Goal: Task Accomplishment & Management: Use online tool/utility

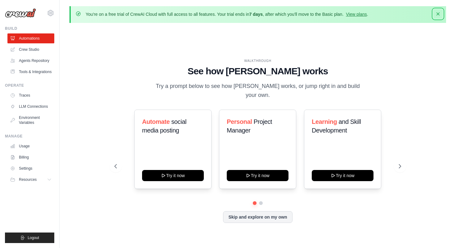
click at [438, 14] on icon "button" at bounding box center [437, 13] width 3 height 3
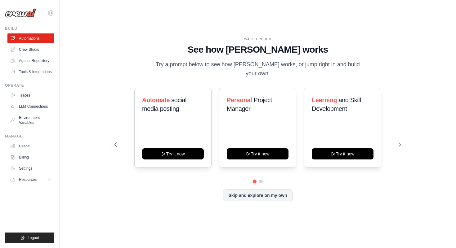
click at [259, 180] on div at bounding box center [257, 182] width 286 height 4
click at [260, 179] on button at bounding box center [260, 181] width 5 height 5
click at [251, 180] on div at bounding box center [257, 182] width 286 height 4
click at [254, 179] on button at bounding box center [254, 181] width 4 height 4
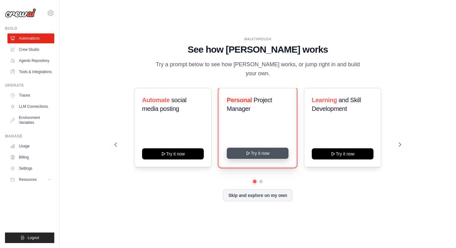
click at [268, 151] on button "Try it now" at bounding box center [258, 153] width 62 height 11
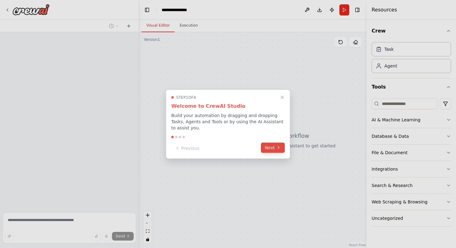
click at [269, 149] on button "Next" at bounding box center [273, 148] width 24 height 10
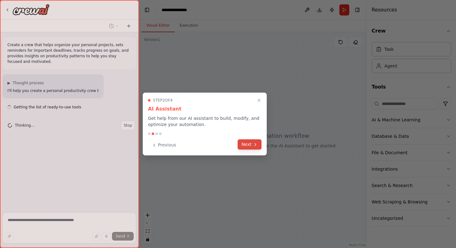
click at [258, 148] on button "Next" at bounding box center [249, 144] width 24 height 10
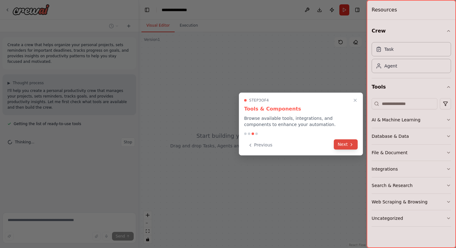
click at [342, 147] on button "Next" at bounding box center [345, 144] width 24 height 10
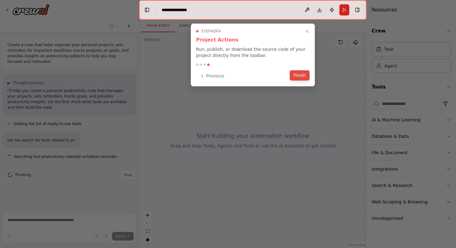
click at [300, 79] on button "Finish" at bounding box center [299, 75] width 20 height 10
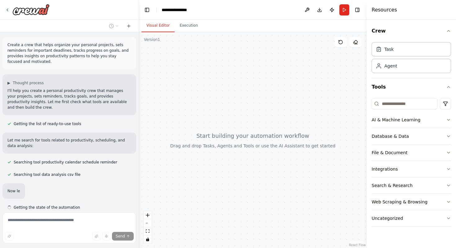
scroll to position [30, 0]
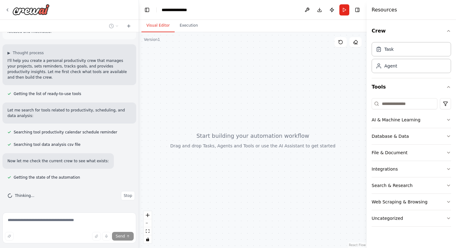
click at [210, 61] on div at bounding box center [252, 140] width 227 height 216
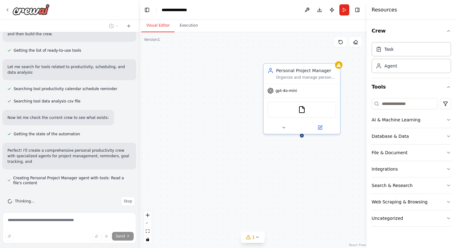
scroll to position [79, 0]
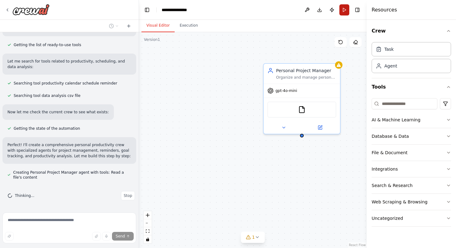
click at [342, 10] on button "Run" at bounding box center [344, 9] width 10 height 11
click at [182, 7] on div "**********" at bounding box center [177, 10] width 32 height 6
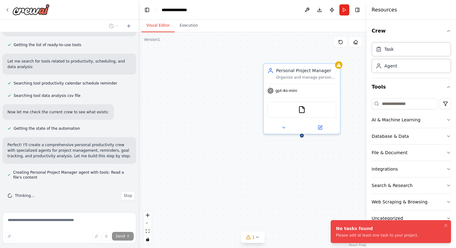
click at [182, 7] on div "**********" at bounding box center [177, 10] width 32 height 6
click at [188, 117] on div "Personal Project Manager Organize and manage personal projects by creating stru…" at bounding box center [252, 140] width 227 height 216
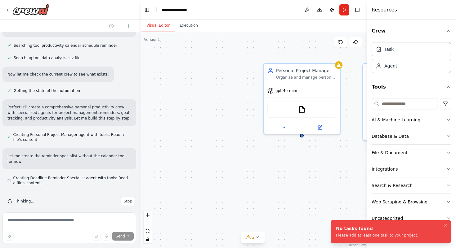
scroll to position [122, 0]
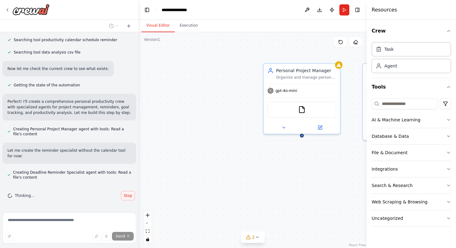
click at [128, 197] on span "Stop" at bounding box center [128, 195] width 8 height 5
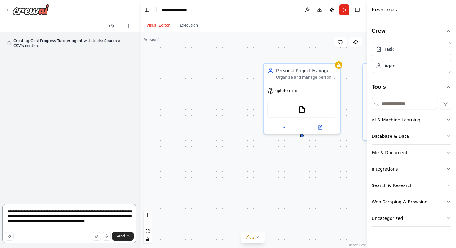
scroll to position [0, 0]
click at [80, 231] on textarea "**********" at bounding box center [69, 224] width 134 height 40
click at [302, 107] on img at bounding box center [301, 108] width 7 height 7
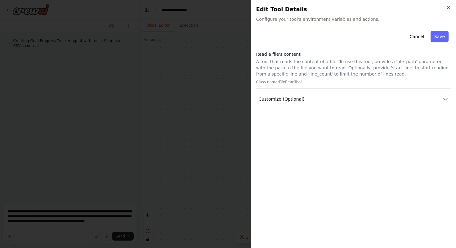
click at [448, 11] on h2 "Edit Tool Details" at bounding box center [353, 9] width 195 height 9
click at [448, 7] on icon "button" at bounding box center [448, 7] width 2 height 2
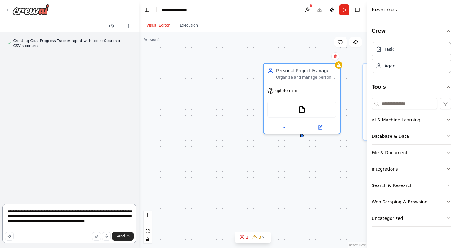
click at [49, 227] on textarea "**********" at bounding box center [69, 224] width 134 height 40
drag, startPoint x: 46, startPoint y: 228, endPoint x: 7, endPoint y: 208, distance: 43.9
click at [7, 208] on textarea "**********" at bounding box center [69, 224] width 134 height 40
type textarea "*"
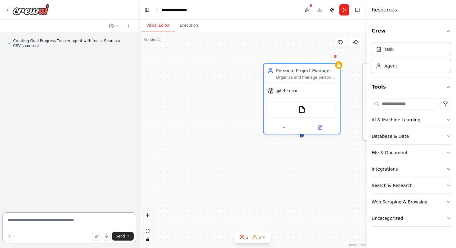
click at [49, 224] on textarea at bounding box center [69, 228] width 134 height 31
paste textarea "**********"
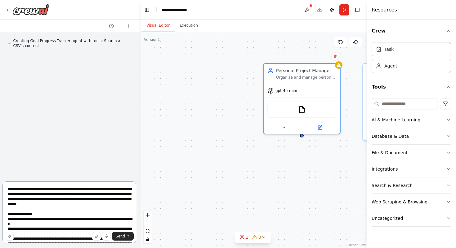
scroll to position [345, 0]
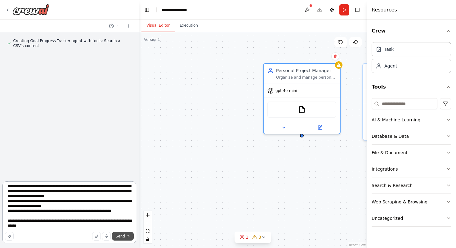
type textarea "**********"
click at [121, 238] on span "Send" at bounding box center [120, 236] width 9 height 5
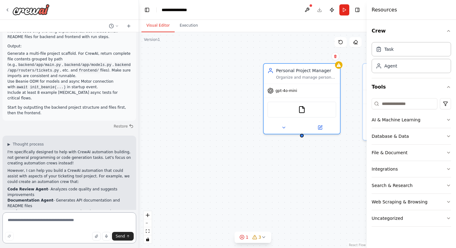
scroll to position [434, 0]
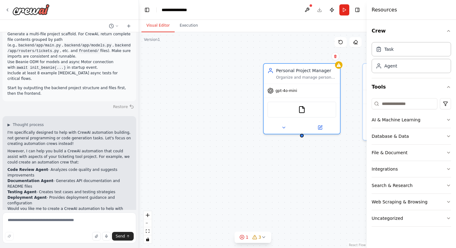
click at [126, 102] on button "Restore" at bounding box center [123, 106] width 26 height 9
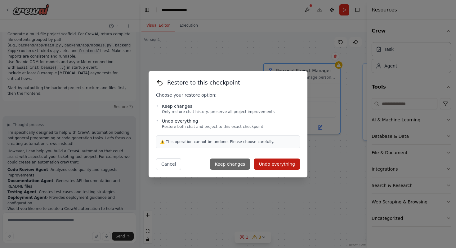
click at [233, 163] on button "Keep changes" at bounding box center [230, 164] width 40 height 11
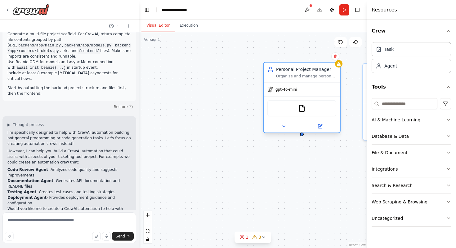
type textarea "**********"
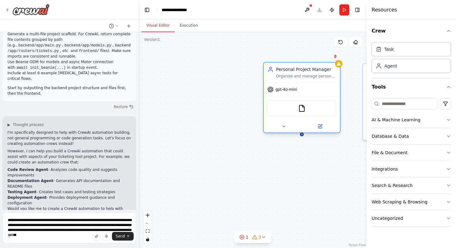
scroll to position [0, 0]
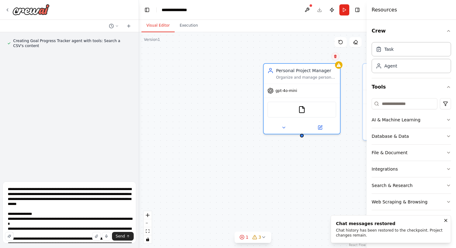
click at [336, 59] on button at bounding box center [335, 56] width 8 height 8
click at [319, 59] on button "Confirm" at bounding box center [317, 56] width 22 height 7
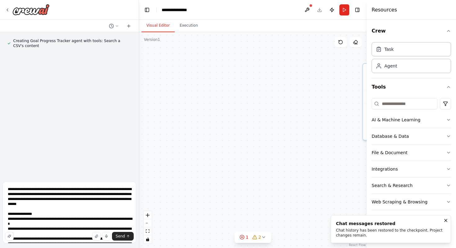
click at [302, 86] on div "Deadline Reminder Specialist Monitor project deadlines and create personalized …" at bounding box center [252, 140] width 227 height 216
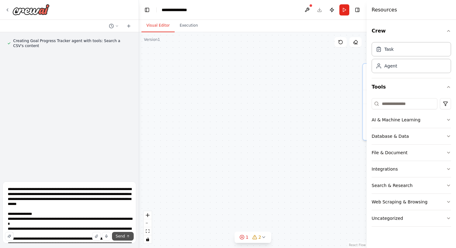
click at [123, 237] on span "Send" at bounding box center [120, 236] width 9 height 5
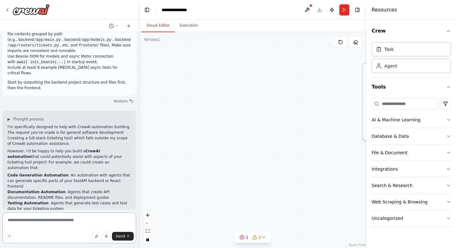
scroll to position [445, 0]
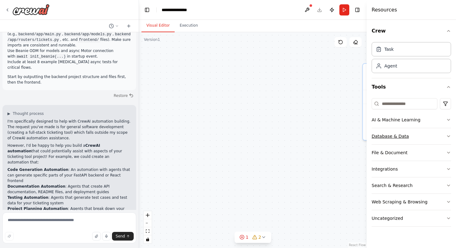
click at [395, 133] on button "Database & Data" at bounding box center [410, 136] width 79 height 16
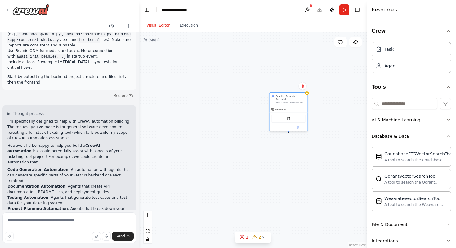
drag, startPoint x: 347, startPoint y: 118, endPoint x: 271, endPoint y: 118, distance: 75.9
click at [271, 118] on div "FileReadTool" at bounding box center [288, 119] width 34 height 8
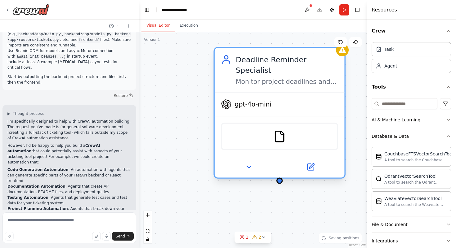
click at [273, 132] on div "FileReadTool" at bounding box center [279, 136] width 117 height 27
click at [311, 164] on icon at bounding box center [310, 167] width 6 height 6
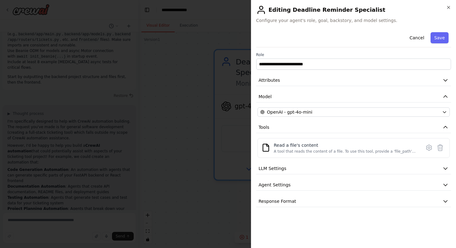
click at [448, 14] on h2 "Editing Deadline Reminder Specialist" at bounding box center [353, 10] width 195 height 10
click at [447, 6] on icon "button" at bounding box center [448, 7] width 2 height 2
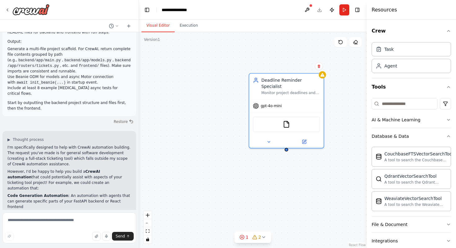
scroll to position [418, 0]
